Goal: Transaction & Acquisition: Purchase product/service

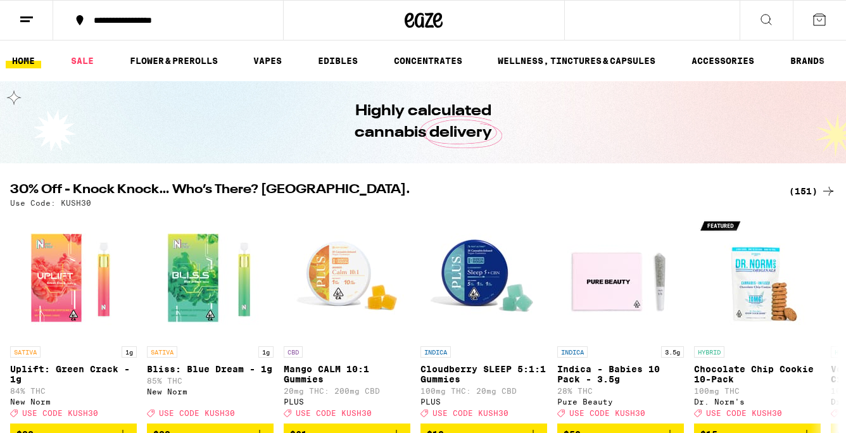
click at [814, 196] on div "(151)" at bounding box center [812, 191] width 47 height 15
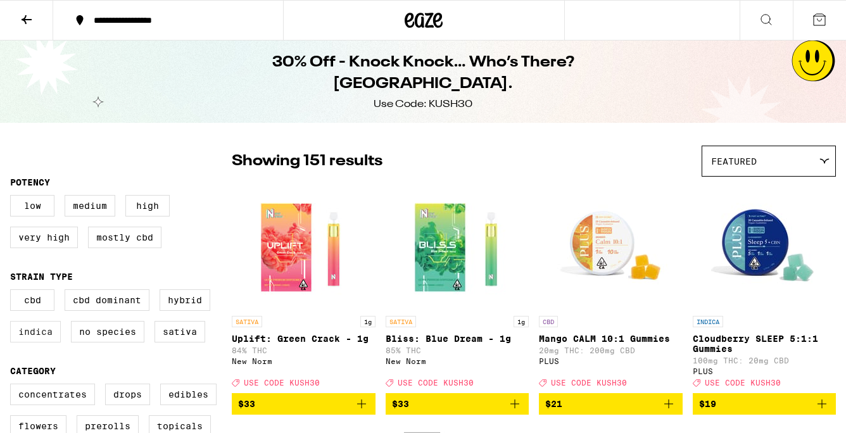
click at [37, 336] on label "Indica" at bounding box center [35, 332] width 51 height 22
click at [13, 292] on input "Indica" at bounding box center [13, 291] width 1 height 1
checkbox input "true"
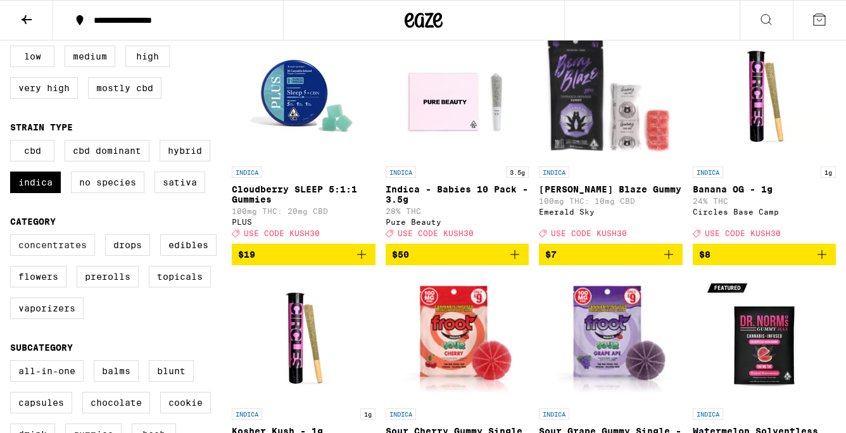
scroll to position [155, 0]
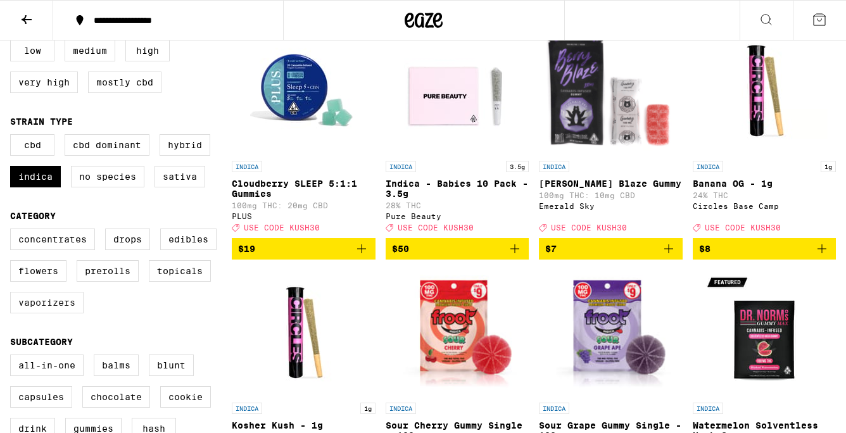
click at [56, 313] on label "Vaporizers" at bounding box center [46, 303] width 73 height 22
click at [13, 231] on input "Vaporizers" at bounding box center [13, 230] width 1 height 1
checkbox input "true"
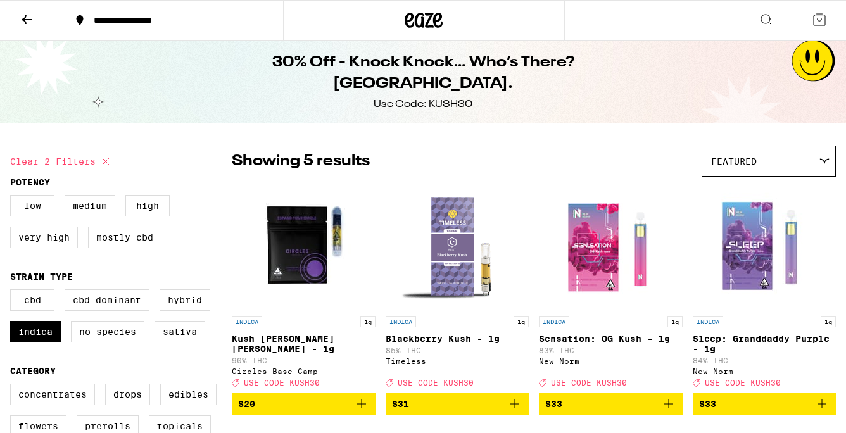
click at [33, 18] on icon at bounding box center [26, 19] width 15 height 15
